Goal: Use online tool/utility: Utilize a website feature to perform a specific function

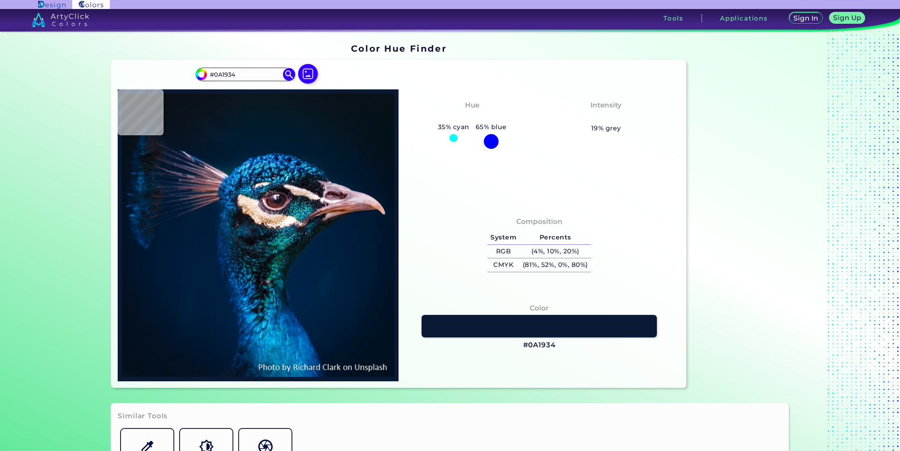
type input "#0c1b38"
type input "#0C1B38"
type input "#b2abca"
type input "#B2ABCA"
type input "#03152a"
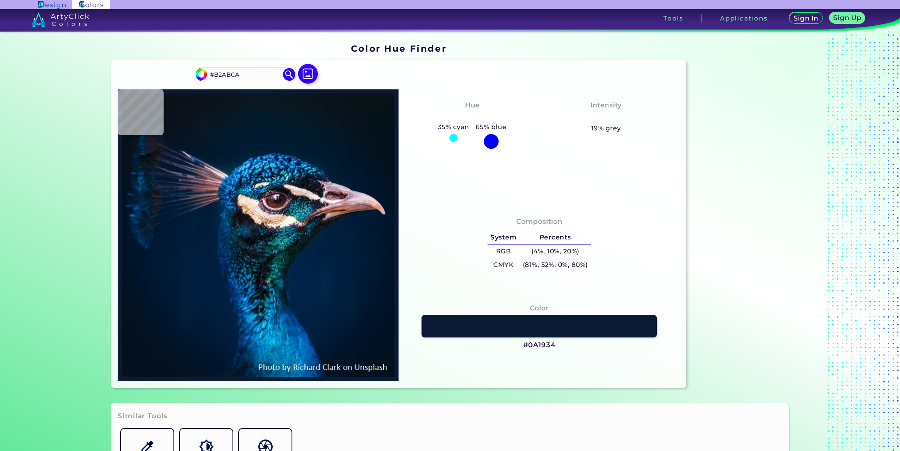
type input "#03152A"
type input "#001d36"
type input "#001D36"
type input "#021e39"
type input "#021E39"
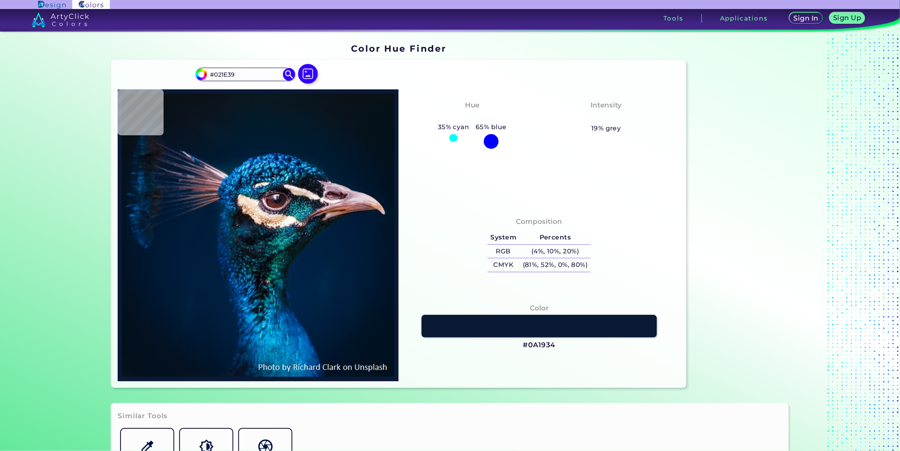
type input "#00233c"
type input "#00233C"
type input "#002a40"
type input "#002A40"
type input "#01374f"
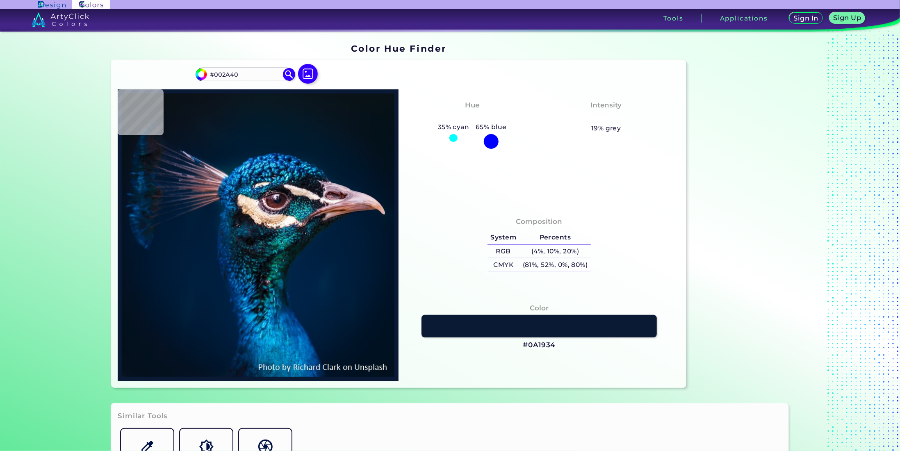
type input "#01374F"
type input "#0066bf"
type input "#0066BF"
type input "#25bbef"
type input "#25BBEF"
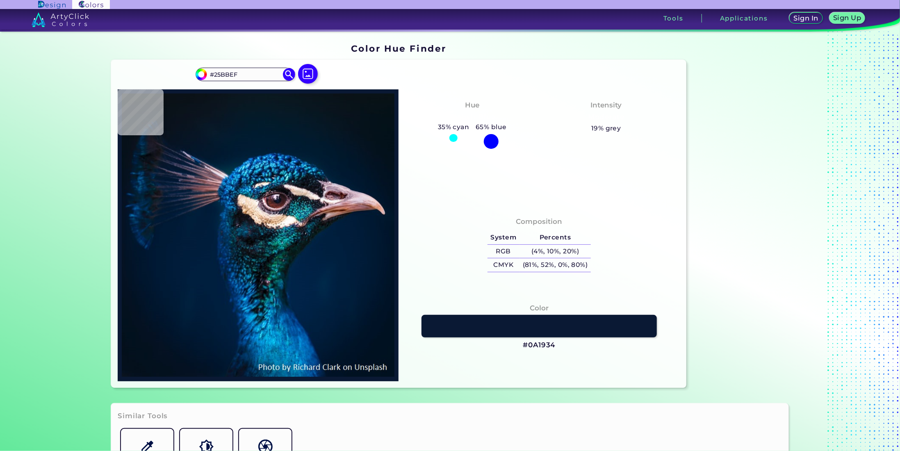
type input "#002452"
type input "#0e77bc"
type input "#0E77BC"
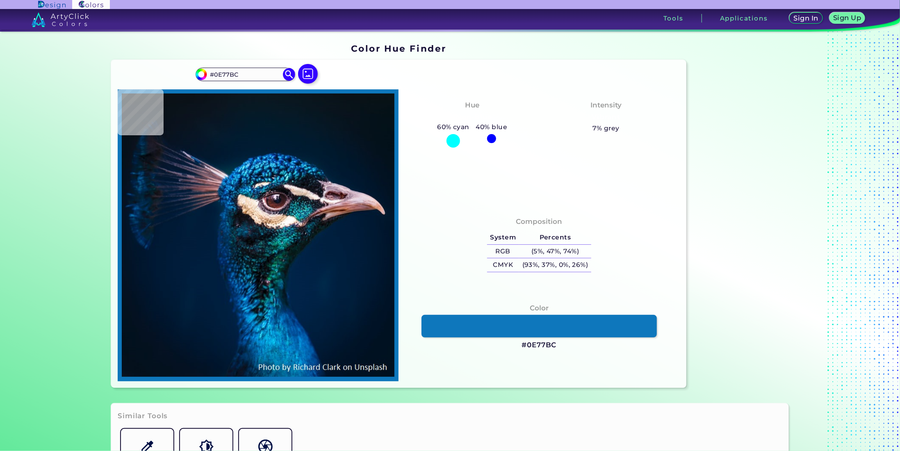
type input "#156087"
type input "#1a95b4"
type input "#1A95B4"
type input "#314f60"
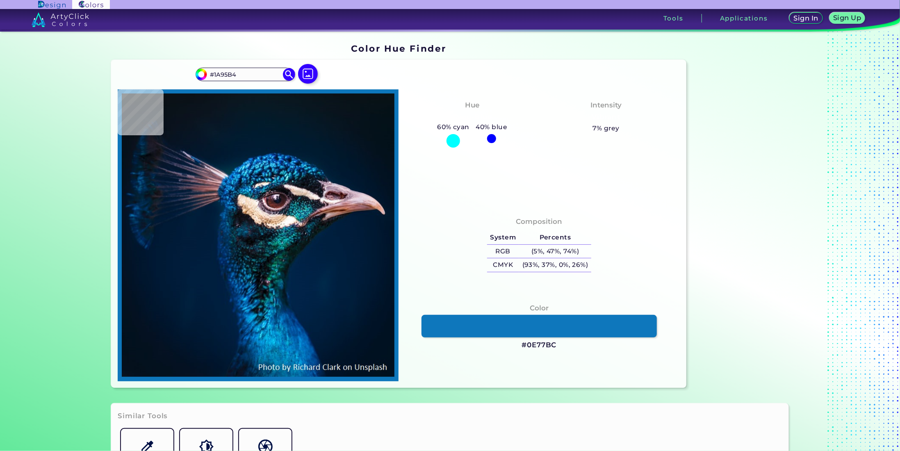
type input "#314F60"
type input "#695962"
type input "#6b8a9d"
type input "#6B8A9D"
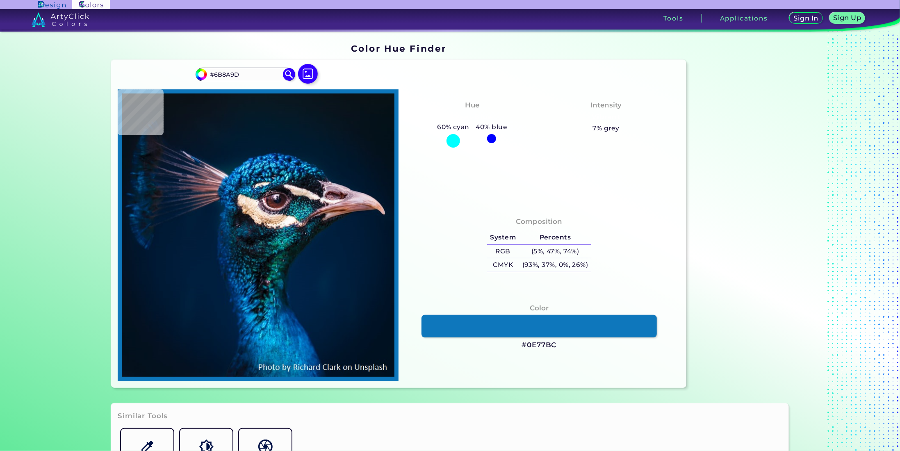
type input "#074075"
type input "#076785"
type input "#06060a"
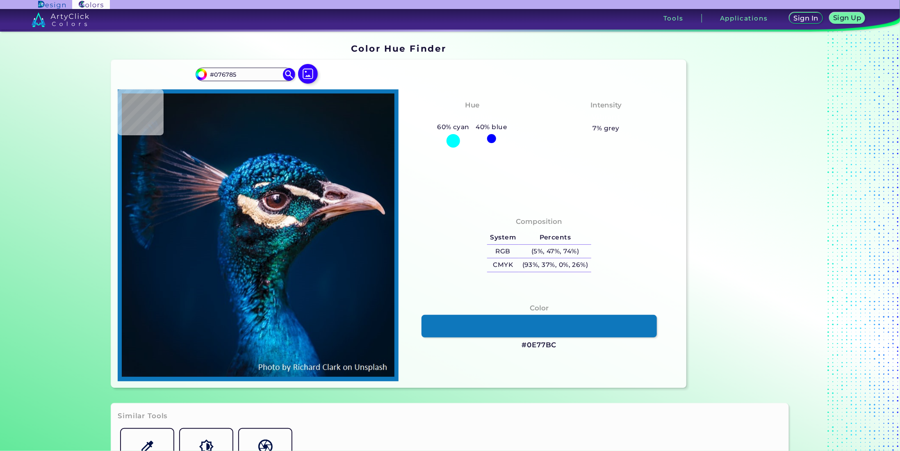
type input "#06060A"
type input "#664849"
type input "#6e3d4a"
type input "#6E3D4A"
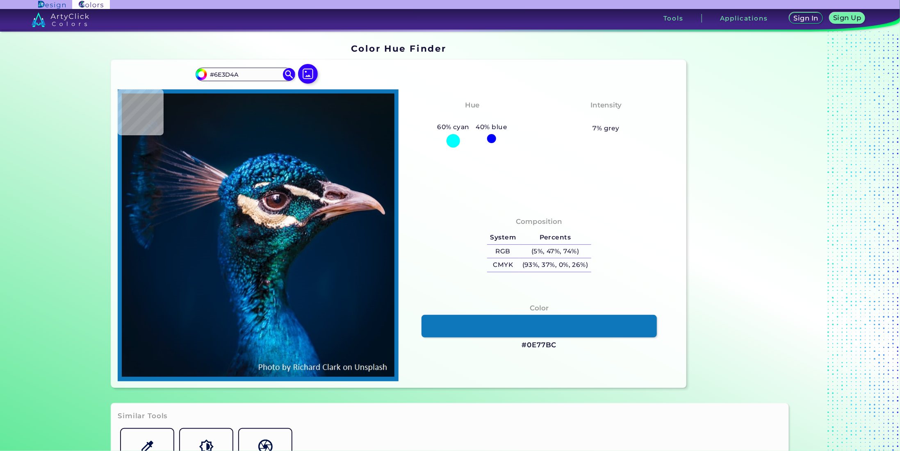
type input "#633d4e"
type input "#633D4E"
type input "#987786"
type input "#947280"
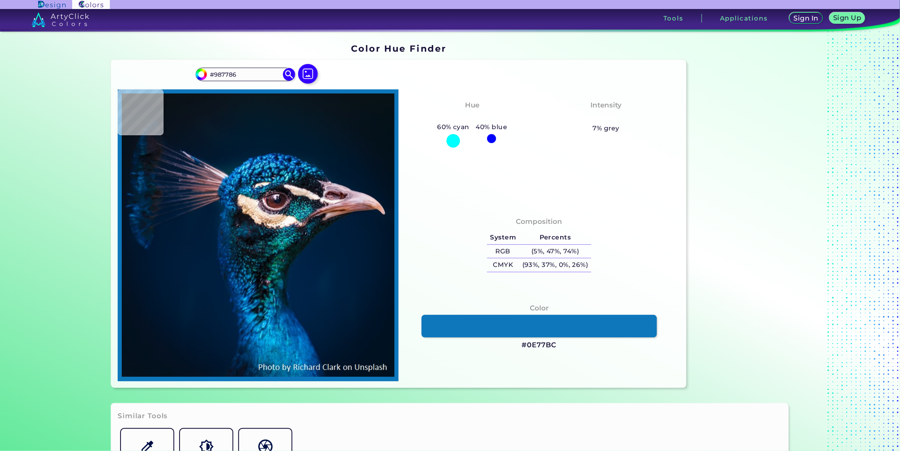
type input "#947280"
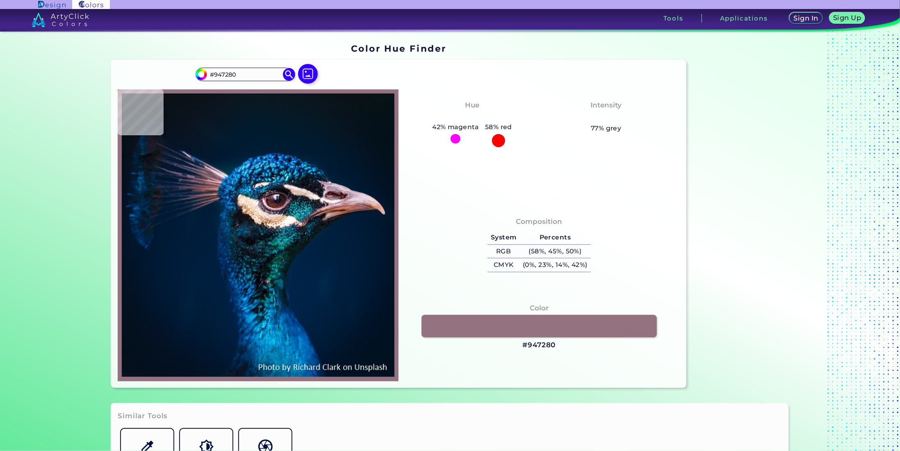
type input "#2a1927"
type input "#2A1927"
type input "#312b38"
type input "#312B38"
type input "#143237"
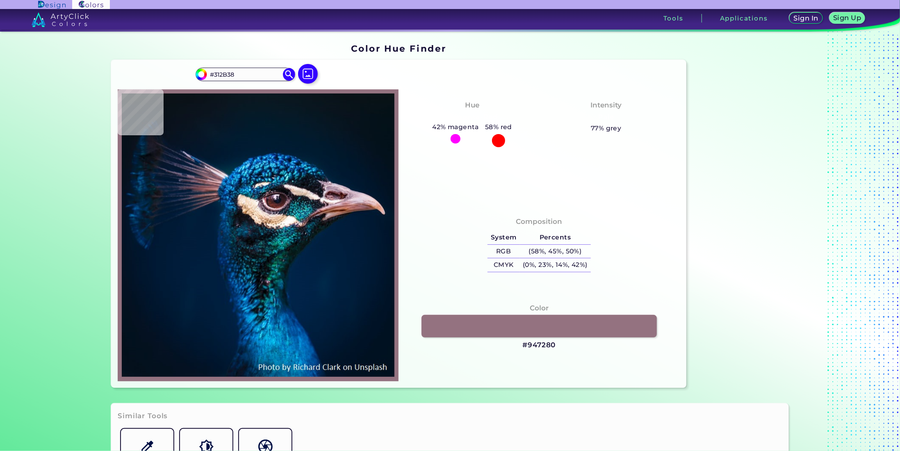
type input "#143237"
type input "#0a304a"
type input "#0A304A"
type input "#515f78"
type input "#515F78"
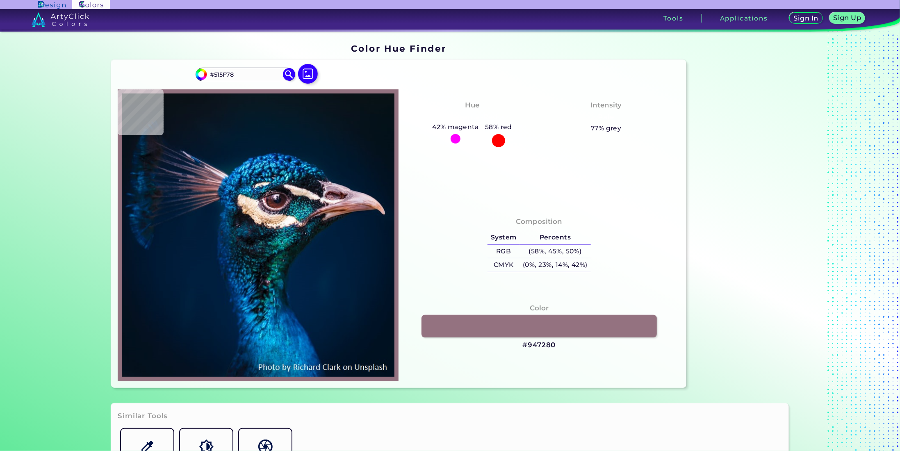
type input "#196083"
type input "#08375d"
type input "#08375D"
type input "#7a7987"
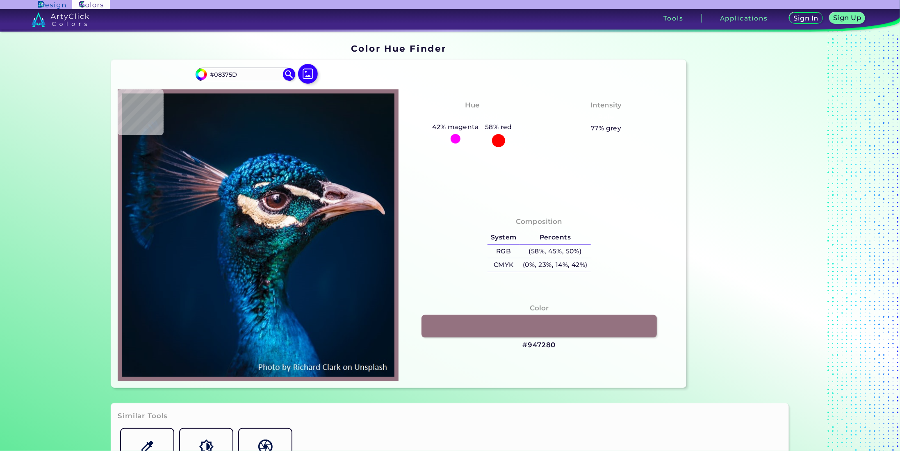
type input "#7A7987"
type input "#c1bcbf"
type input "#C1BCBF"
type input "#c8c9c1"
type input "#C8C9C1"
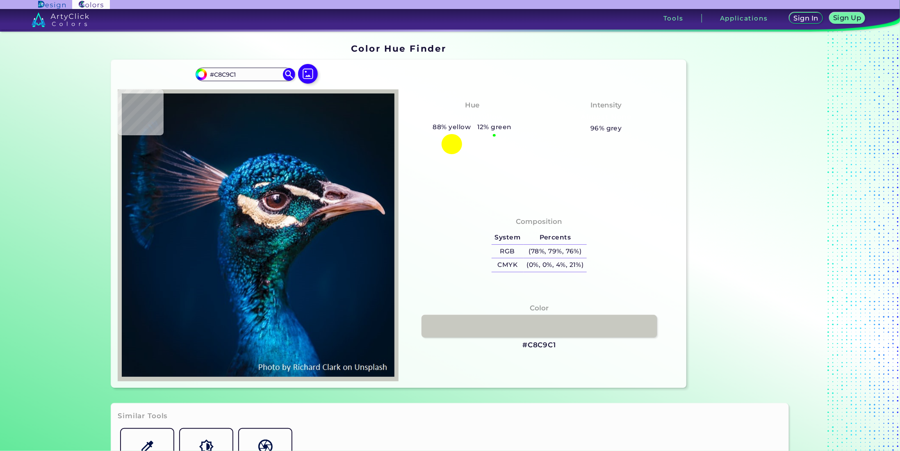
type input "#c1bcbf"
type input "#C1BCBF"
type input "#0b2443"
type input "#0B2443"
type input "#0e3a5a"
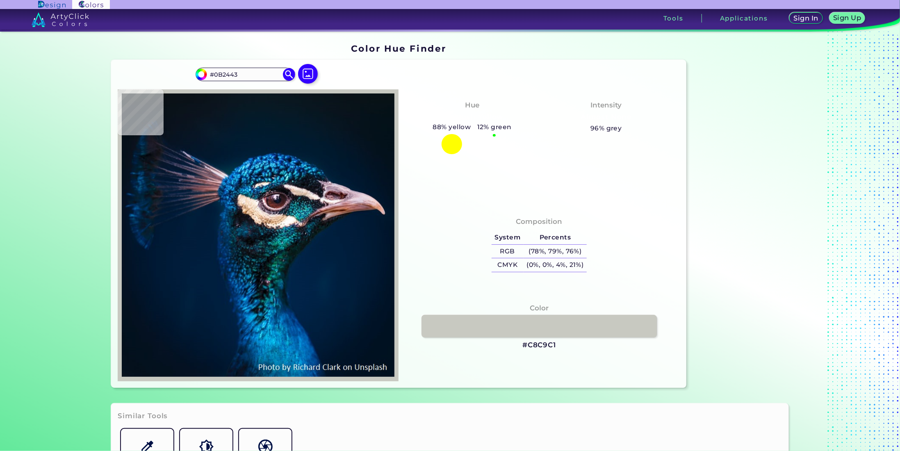
type input "#0E3A5A"
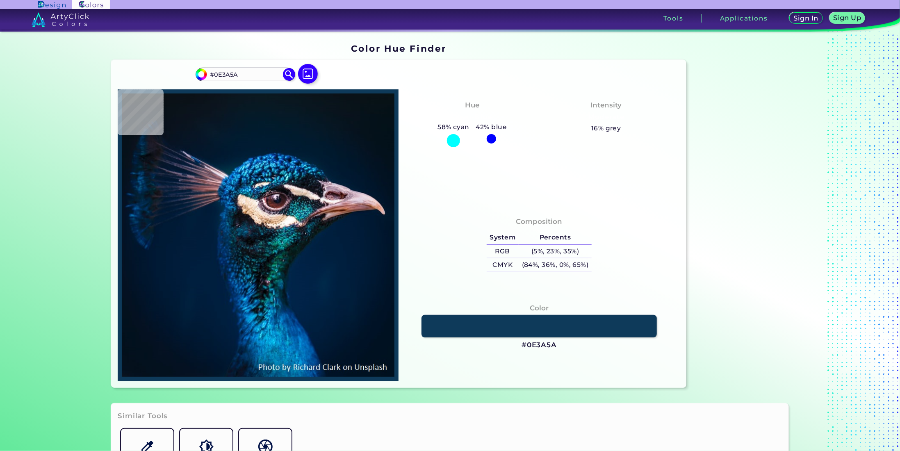
type input "#28425c"
type input "#28425C"
type input "#173c53"
type input "#173C53"
type input "#264055"
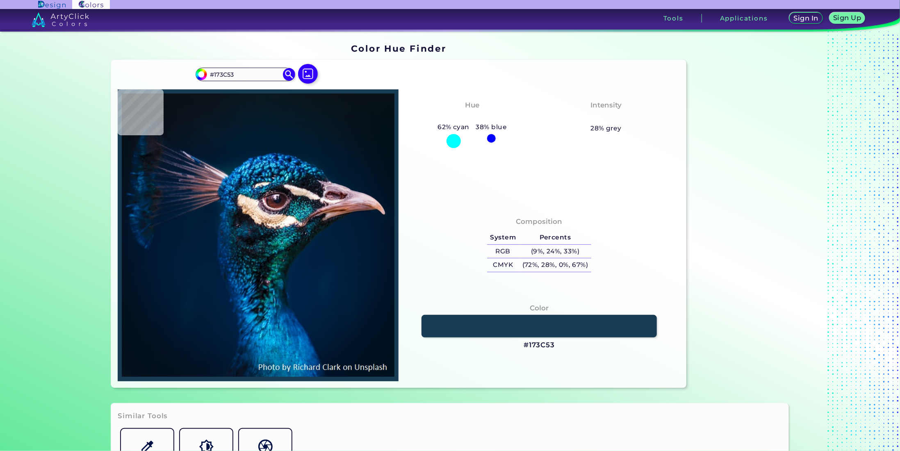
type input "#264055"
type input "#071519"
type input "#b6a9af"
type input "#B6A9AF"
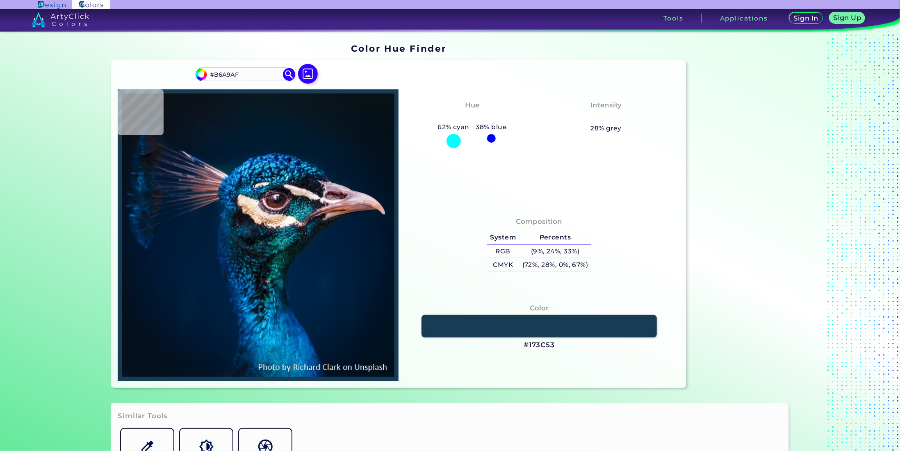
type input "#211117"
type input "#2c1f29"
type input "#2C1F29"
type input "#4d2e34"
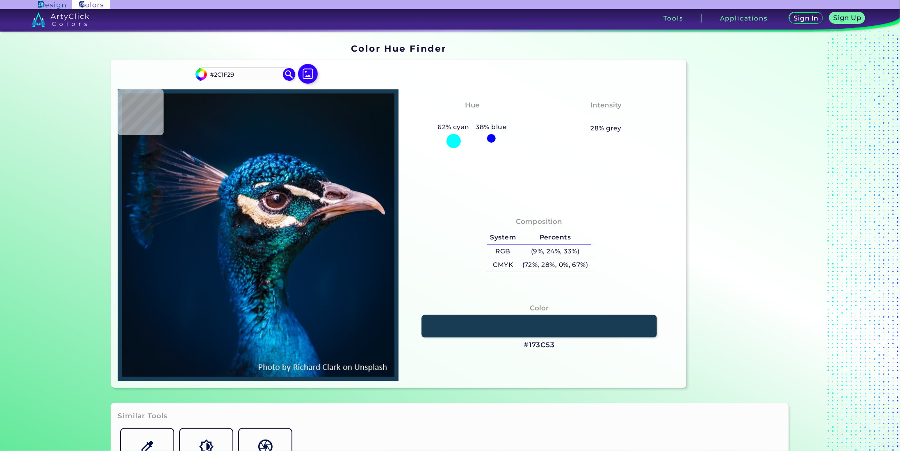
type input "#4D2E34"
type input "#1f060f"
type input "#1F060F"
type input "#472939"
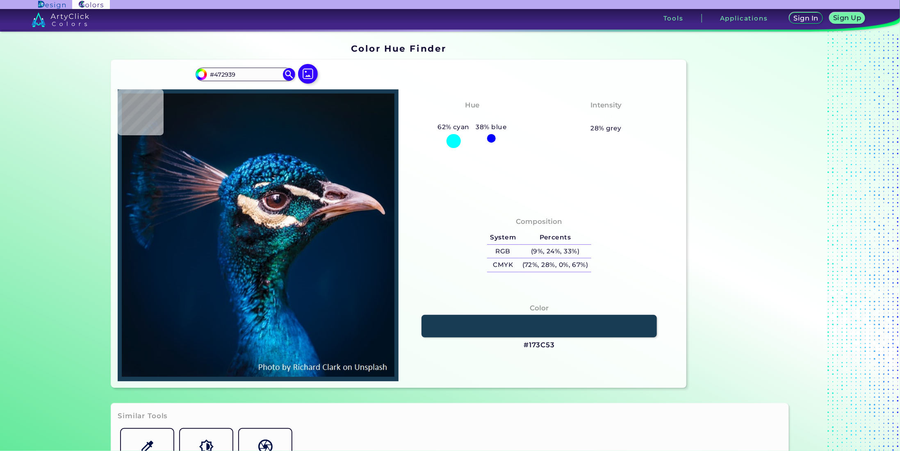
type input "#633544"
type input "#643541"
type input "#6d3c3e"
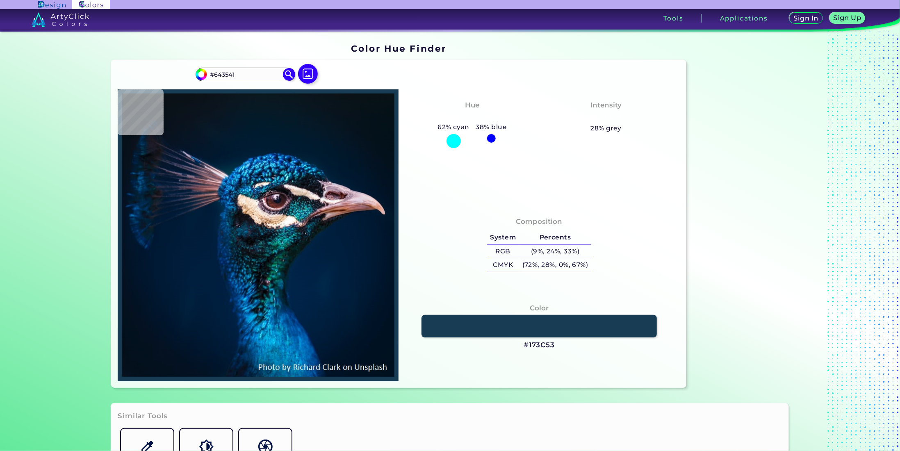
type input "#6D3C3E"
type input "#5e2d36"
type input "#5E2D36"
type input "#4c212e"
type input "#4C212E"
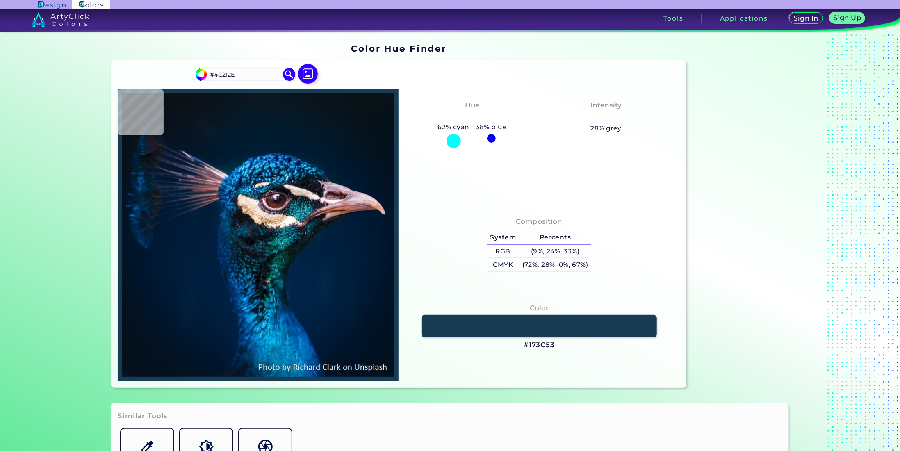
type input "#c47a82"
type input "#C47A82"
type input "#5a4959"
type input "#5A4959"
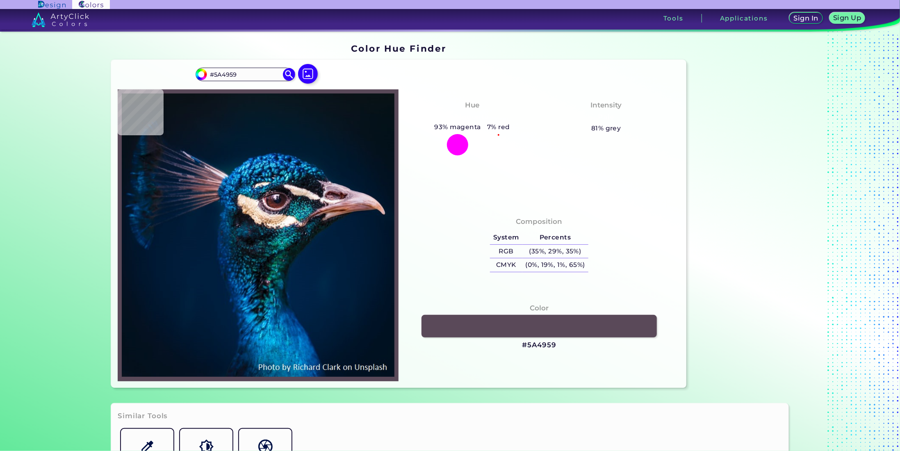
type input "#e0e0d3"
type input "#E0E0D3"
type input "#f6ecda"
type input "#F6ECDA"
type input "#676163"
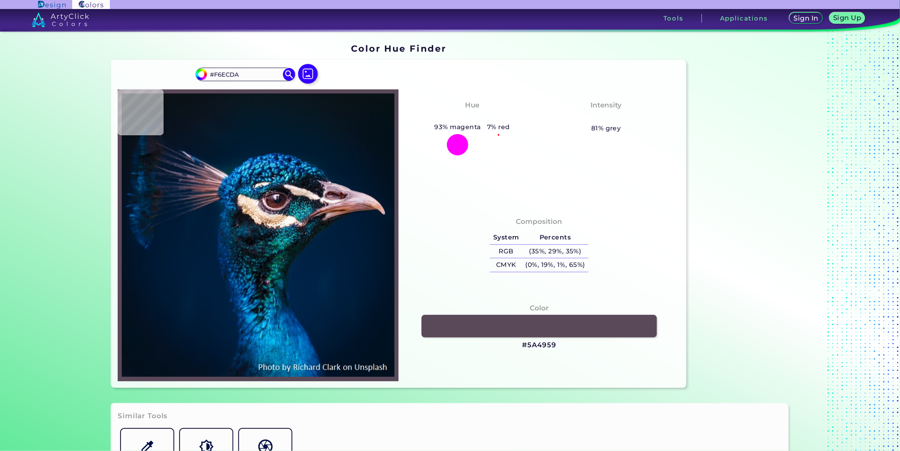
type input "#676163"
type input "#073865"
type input "#cba1a6"
type input "#CBA1A6"
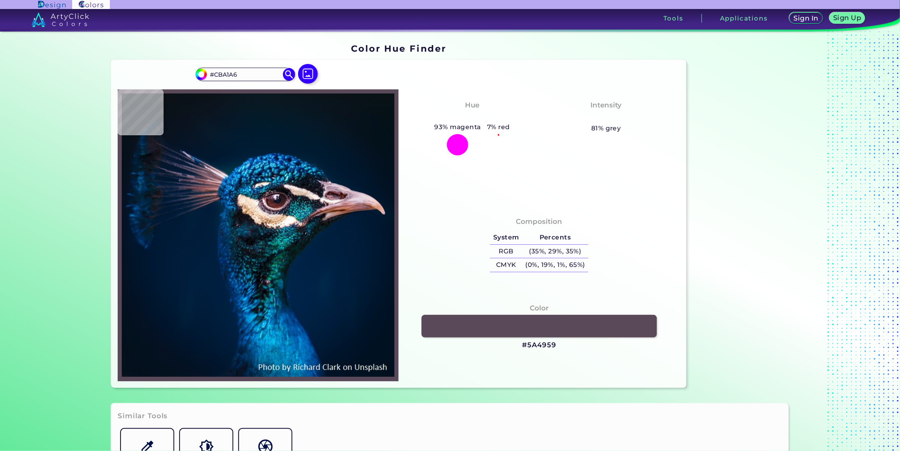
type input "#29364d"
type input "#29364D"
type input "#09131d"
type input "#09131D"
